Goal: Transaction & Acquisition: Purchase product/service

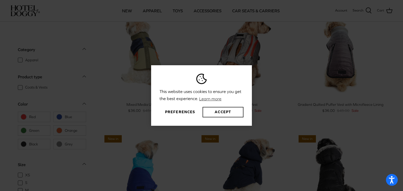
click at [229, 112] on button "Accept" at bounding box center [222, 112] width 41 height 10
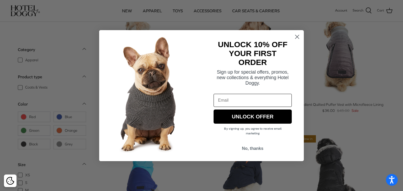
click at [299, 39] on icon "Close dialog" at bounding box center [297, 37] width 4 height 4
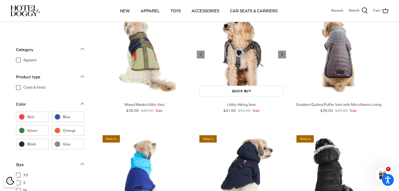
click at [248, 76] on img "Utility Hiking Vest" at bounding box center [241, 54] width 89 height 89
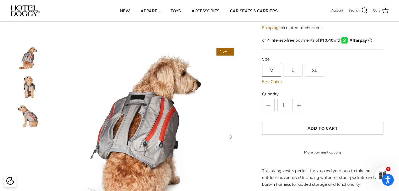
scroll to position [38, 0]
